Goal: Task Accomplishment & Management: Use online tool/utility

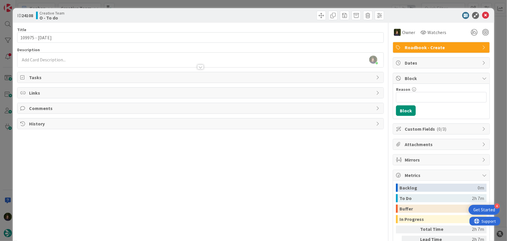
scroll to position [558, 0]
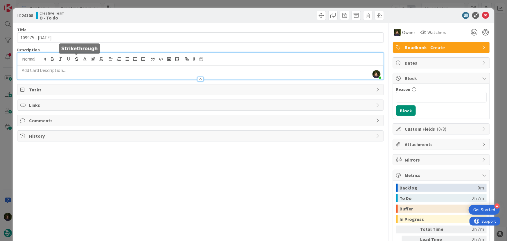
click at [74, 60] on div "[PERSON_NAME] joined 32 m ago" at bounding box center [200, 66] width 366 height 27
drag, startPoint x: 480, startPoint y: 16, endPoint x: 467, endPoint y: 27, distance: 17.3
click at [482, 15] on icon at bounding box center [485, 15] width 7 height 7
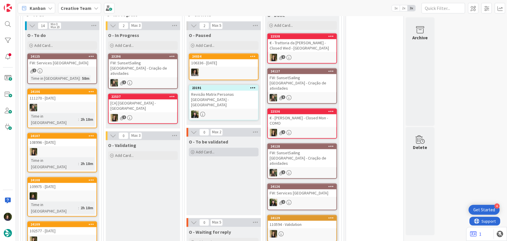
click at [221, 148] on div "Add Card..." at bounding box center [224, 152] width 70 height 9
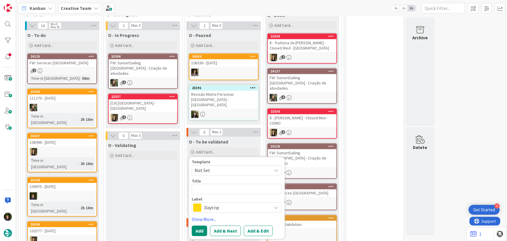
type textarea "x"
type textarea "1"
type textarea "x"
type textarea "10"
type textarea "x"
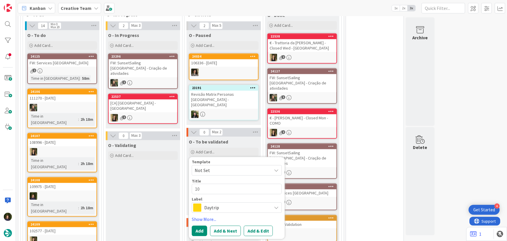
type textarea "109"
type textarea "x"
type textarea "1099"
type textarea "x"
type textarea "10997"
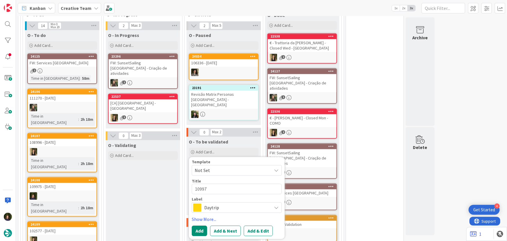
type textarea "x"
type textarea "109975"
click at [235, 203] on span "Daytrip" at bounding box center [236, 207] width 65 height 8
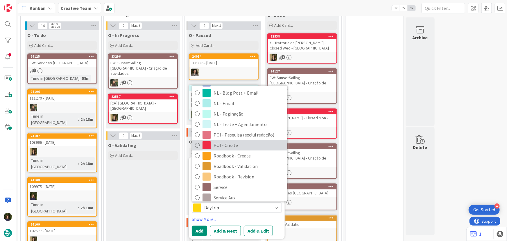
scroll to position [79, 0]
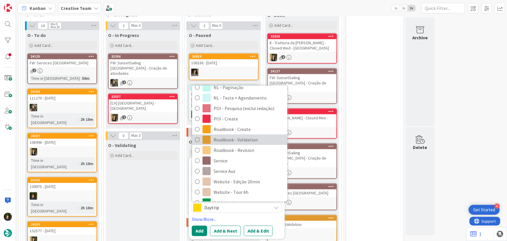
click at [237, 135] on span "Roadbook - Validation" at bounding box center [249, 139] width 71 height 9
type textarea "x"
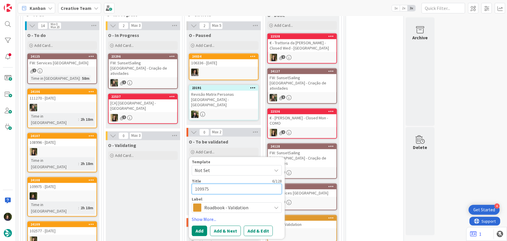
click at [218, 184] on textarea "109975" at bounding box center [237, 189] width 90 height 10
click at [203, 225] on button "Add" at bounding box center [199, 230] width 15 height 10
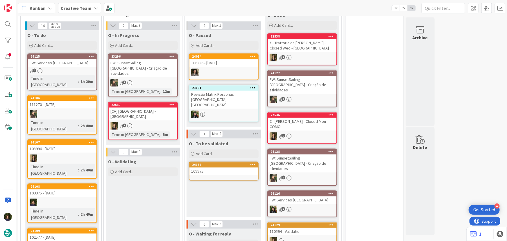
click at [214, 167] on div "109975" at bounding box center [223, 171] width 69 height 8
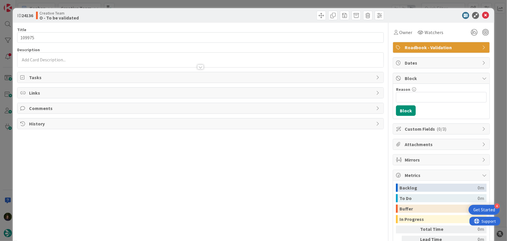
click at [89, 58] on p at bounding box center [200, 59] width 361 height 7
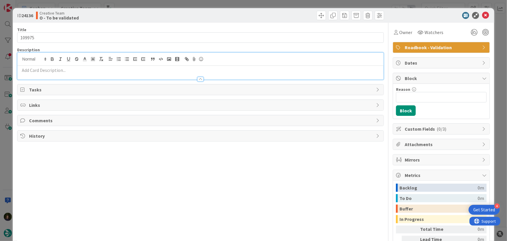
click at [88, 71] on p at bounding box center [200, 70] width 361 height 7
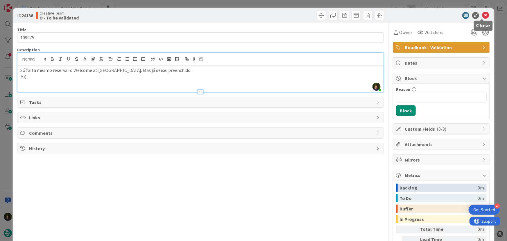
click at [482, 15] on icon at bounding box center [485, 15] width 7 height 7
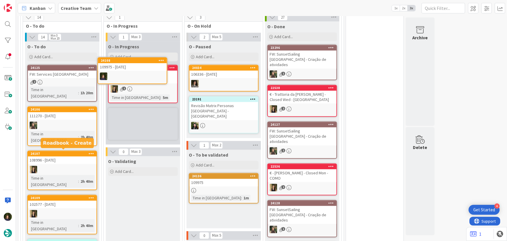
scroll to position [546, 0]
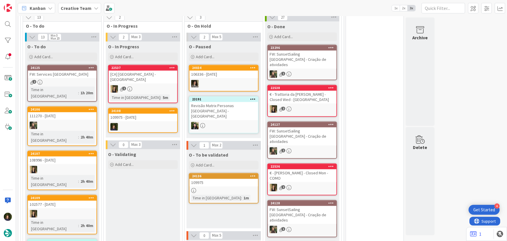
click at [145, 114] on div "109975 - [DATE]" at bounding box center [143, 118] width 69 height 8
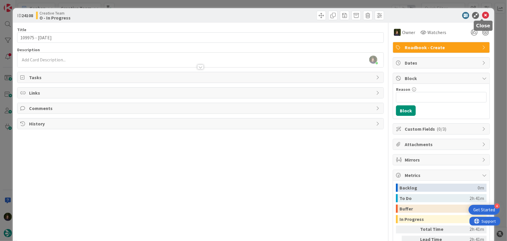
click at [483, 16] on icon at bounding box center [485, 15] width 7 height 7
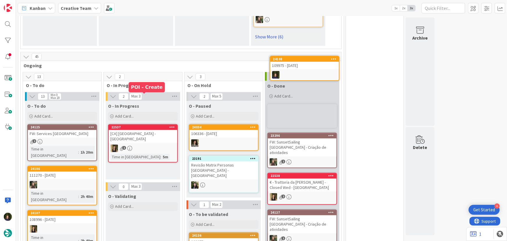
scroll to position [481, 0]
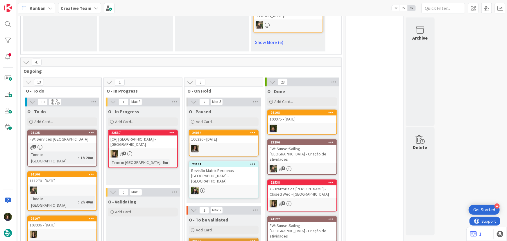
click at [63, 145] on div "2" at bounding box center [62, 147] width 69 height 5
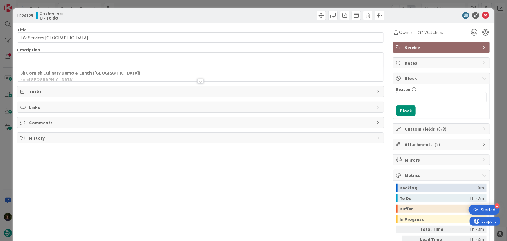
click at [198, 80] on div at bounding box center [200, 81] width 6 height 5
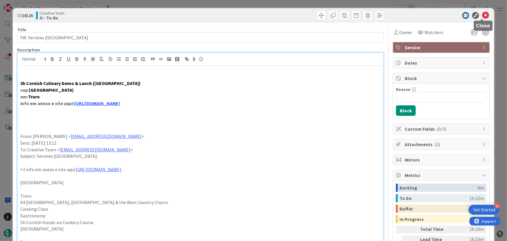
click at [484, 15] on icon at bounding box center [485, 15] width 7 height 7
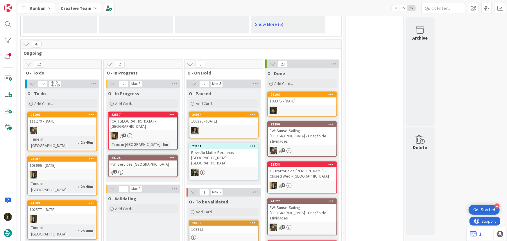
scroll to position [528, 0]
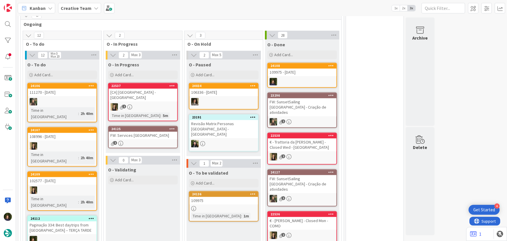
click at [142, 126] on div "24125 FW: Services UK 2" at bounding box center [143, 137] width 70 height 22
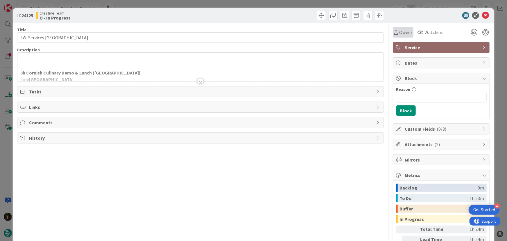
click at [399, 32] on span "Owner" at bounding box center [405, 32] width 13 height 7
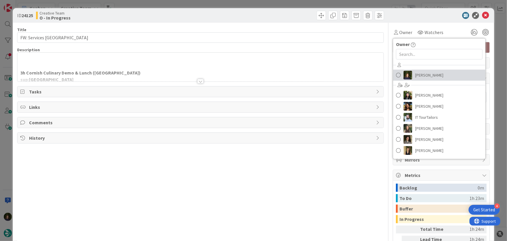
drag, startPoint x: 430, startPoint y: 71, endPoint x: 431, endPoint y: 75, distance: 3.8
click at [430, 72] on span "[PERSON_NAME]" at bounding box center [429, 75] width 28 height 9
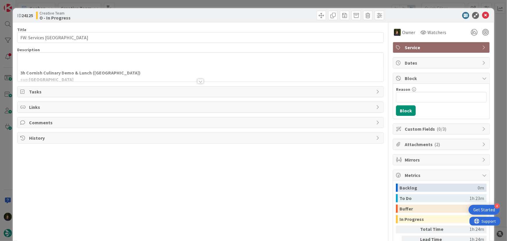
click at [95, 58] on div "3h Cornish Culinary Demo & Lunch ([GEOGRAPHIC_DATA]) sup: [GEOGRAPHIC_DATA] em:…" at bounding box center [200, 67] width 366 height 29
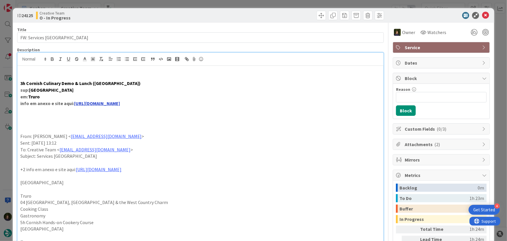
click at [120, 102] on link "[URL][DOMAIN_NAME]" at bounding box center [97, 103] width 46 height 6
click at [108, 113] on link "[URL][DOMAIN_NAME]" at bounding box center [95, 114] width 40 height 8
drag, startPoint x: 19, startPoint y: 84, endPoint x: 25, endPoint y: 81, distance: 6.9
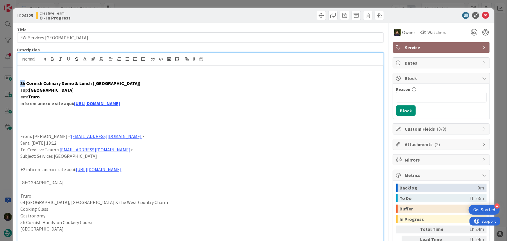
scroll to position [497, 0]
drag, startPoint x: 31, startPoint y: 89, endPoint x: 91, endPoint y: 91, distance: 60.2
click at [91, 91] on p "sup: [PERSON_NAME][GEOGRAPHIC_DATA]" at bounding box center [200, 90] width 361 height 7
copy strong "[GEOGRAPHIC_DATA]"
drag, startPoint x: 159, startPoint y: 84, endPoint x: 32, endPoint y: 84, distance: 127.0
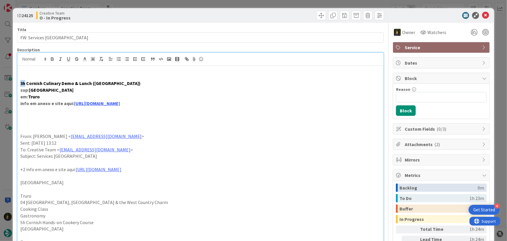
copy strong "3h Cornish Culinary Demo & Lunch ([GEOGRAPHIC_DATA])"
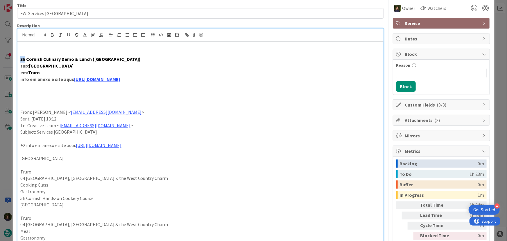
scroll to position [500, 0]
click at [62, 52] on p at bounding box center [200, 52] width 361 height 7
drag, startPoint x: 19, startPoint y: 59, endPoint x: 90, endPoint y: 59, distance: 70.9
click at [90, 60] on div "3h Cornish Culinary Demo & Lunch ([GEOGRAPHIC_DATA]) sup: [GEOGRAPHIC_DATA] em:…" at bounding box center [200, 224] width 366 height 364
copy strong "3h Cornish Culinary Demo & Lunch"
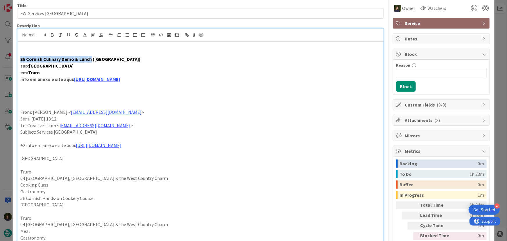
drag, startPoint x: 93, startPoint y: 59, endPoint x: 153, endPoint y: 59, distance: 60.1
click at [141, 59] on strong "3h Cornish Culinary Demo & Lunch ([GEOGRAPHIC_DATA])" at bounding box center [80, 59] width 120 height 6
copy strong "[GEOGRAPHIC_DATA]"
drag, startPoint x: 20, startPoint y: 58, endPoint x: 91, endPoint y: 57, distance: 70.3
click at [91, 57] on strong "3h Cornish Culinary Demo & Lunch ([GEOGRAPHIC_DATA])" at bounding box center [80, 59] width 120 height 6
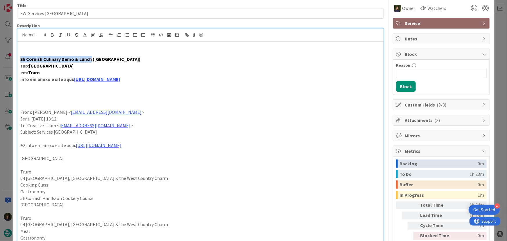
copy strong "3h Cornish Culinary Demo & Lunch"
click at [49, 96] on p at bounding box center [200, 99] width 361 height 7
drag, startPoint x: 62, startPoint y: 133, endPoint x: 35, endPoint y: 131, distance: 27.1
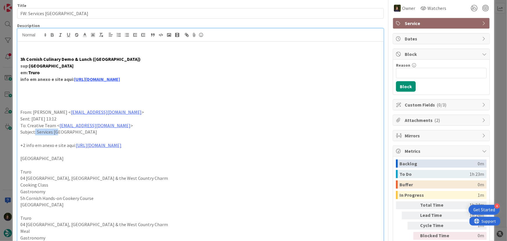
click at [35, 131] on p "Subject: Services [GEOGRAPHIC_DATA]" at bounding box center [200, 131] width 361 height 7
copy p ": Services [GEOGRAPHIC_DATA]"
drag, startPoint x: 154, startPoint y: 80, endPoint x: 26, endPoint y: 61, distance: 129.7
click at [17, 57] on div "[PERSON_NAME] joined 35 m ago 3h Cornish Culinary Demo & Lunch ([GEOGRAPHIC_DAT…" at bounding box center [200, 216] width 367 height 377
copy div "3h Cornish Culinary Demo & Lunch ([GEOGRAPHIC_DATA]) sup: [GEOGRAPHIC_DATA] em:…"
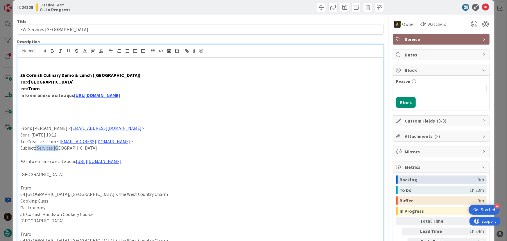
scroll to position [0, 0]
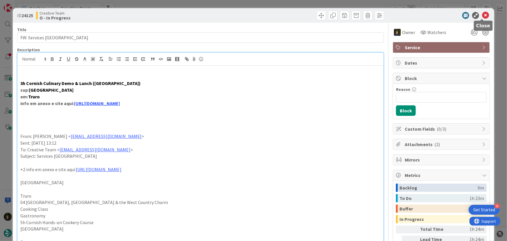
click at [482, 17] on icon at bounding box center [485, 15] width 7 height 7
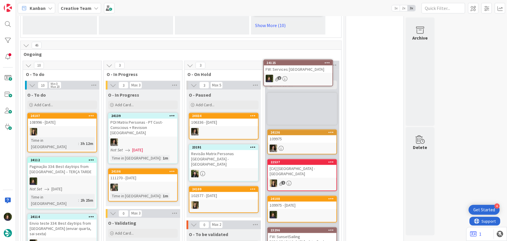
scroll to position [465, 0]
